Goal: Find specific page/section: Find specific page/section

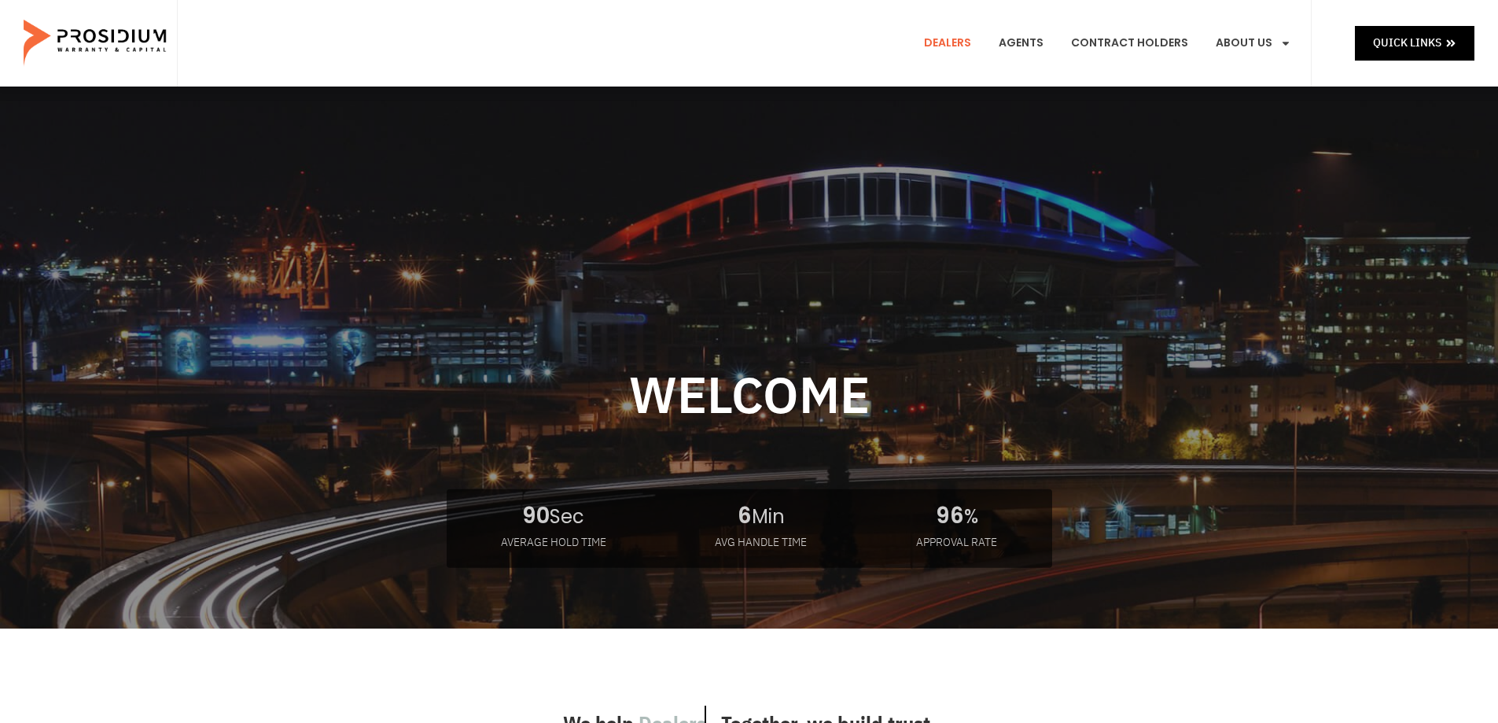
click at [969, 39] on link "Dealers" at bounding box center [947, 43] width 71 height 58
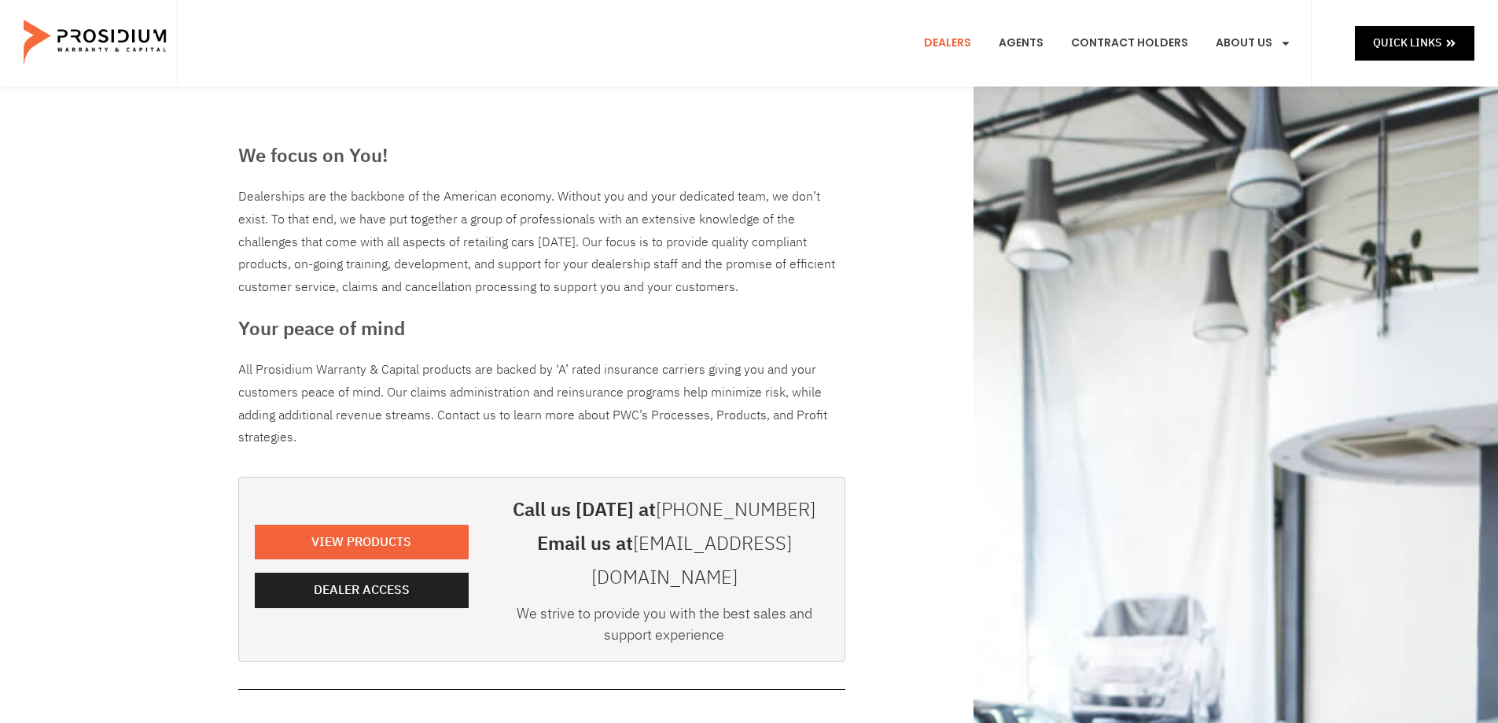
click at [370, 584] on e-page-transition at bounding box center [749, 361] width 1498 height 723
click at [375, 579] on span "Dealer Access" at bounding box center [365, 590] width 96 height 23
